Goal: Task Accomplishment & Management: Manage account settings

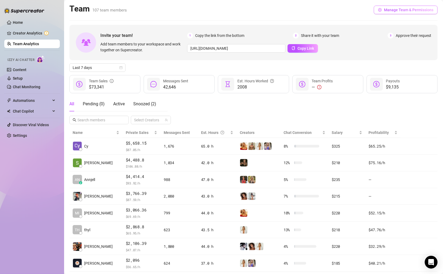
click at [407, 9] on span "Manage Team & Permissions" at bounding box center [408, 10] width 49 height 4
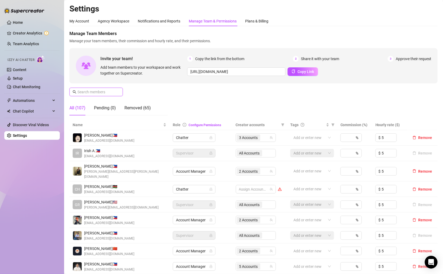
click at [103, 94] on input "text" at bounding box center [96, 92] width 38 height 6
type input "c"
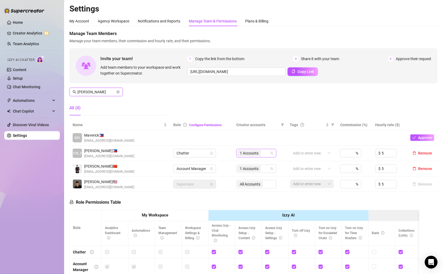
click at [258, 153] on span "1 Accounts" at bounding box center [249, 153] width 19 height 6
type input "[PERSON_NAME]"
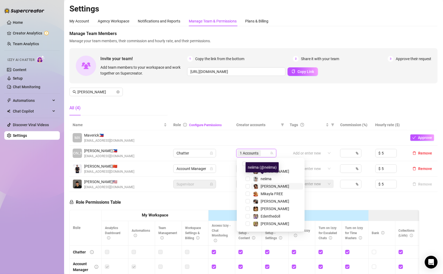
click at [267, 186] on span "[PERSON_NAME]" at bounding box center [275, 186] width 29 height 4
click at [255, 106] on div "Manage Team Members Manage your team members, their commission and hourly rate,…" at bounding box center [253, 74] width 368 height 89
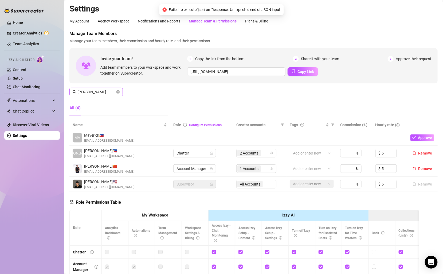
click at [119, 92] on icon "close-circle" at bounding box center [117, 91] width 3 height 3
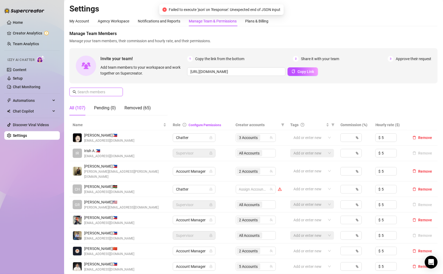
click at [104, 92] on input "text" at bounding box center [96, 92] width 38 height 6
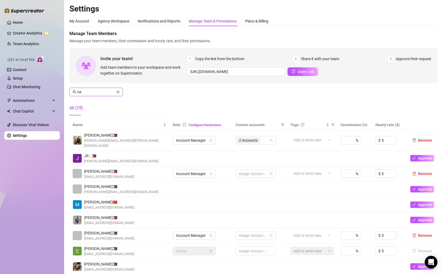
type input "n"
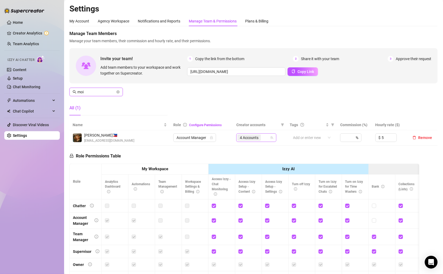
click at [264, 137] on div "4 Accounts" at bounding box center [253, 137] width 32 height 7
type input "moi"
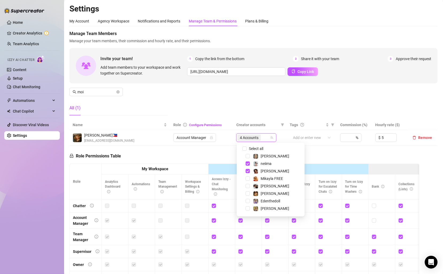
click at [288, 97] on div "Manage Team Members Manage your team members, their commission and hourly rate,…" at bounding box center [253, 74] width 368 height 89
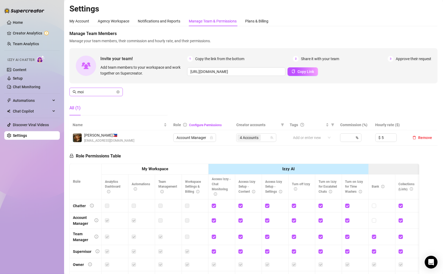
click at [116, 92] on span "moi" at bounding box center [95, 92] width 53 height 9
click at [119, 92] on icon "close-circle" at bounding box center [117, 91] width 3 height 3
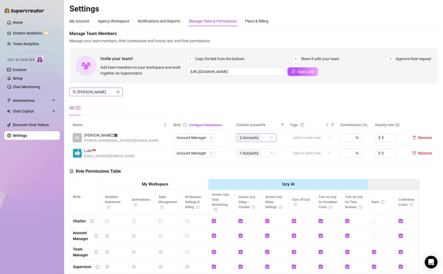
click at [267, 136] on div "2 Accounts" at bounding box center [253, 137] width 32 height 7
type input "[PERSON_NAME]"
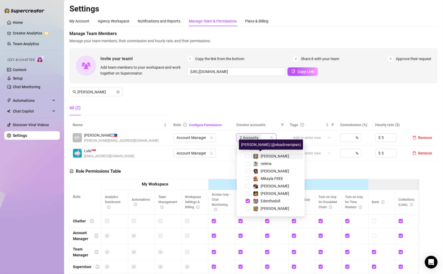
click at [266, 156] on span "[PERSON_NAME]" at bounding box center [275, 156] width 29 height 4
click at [260, 96] on div "Manage Team Members Manage your team members, their commission and hourly rate,…" at bounding box center [253, 74] width 368 height 89
